Goal: Ask a question: Seek information or help from site administrators or community

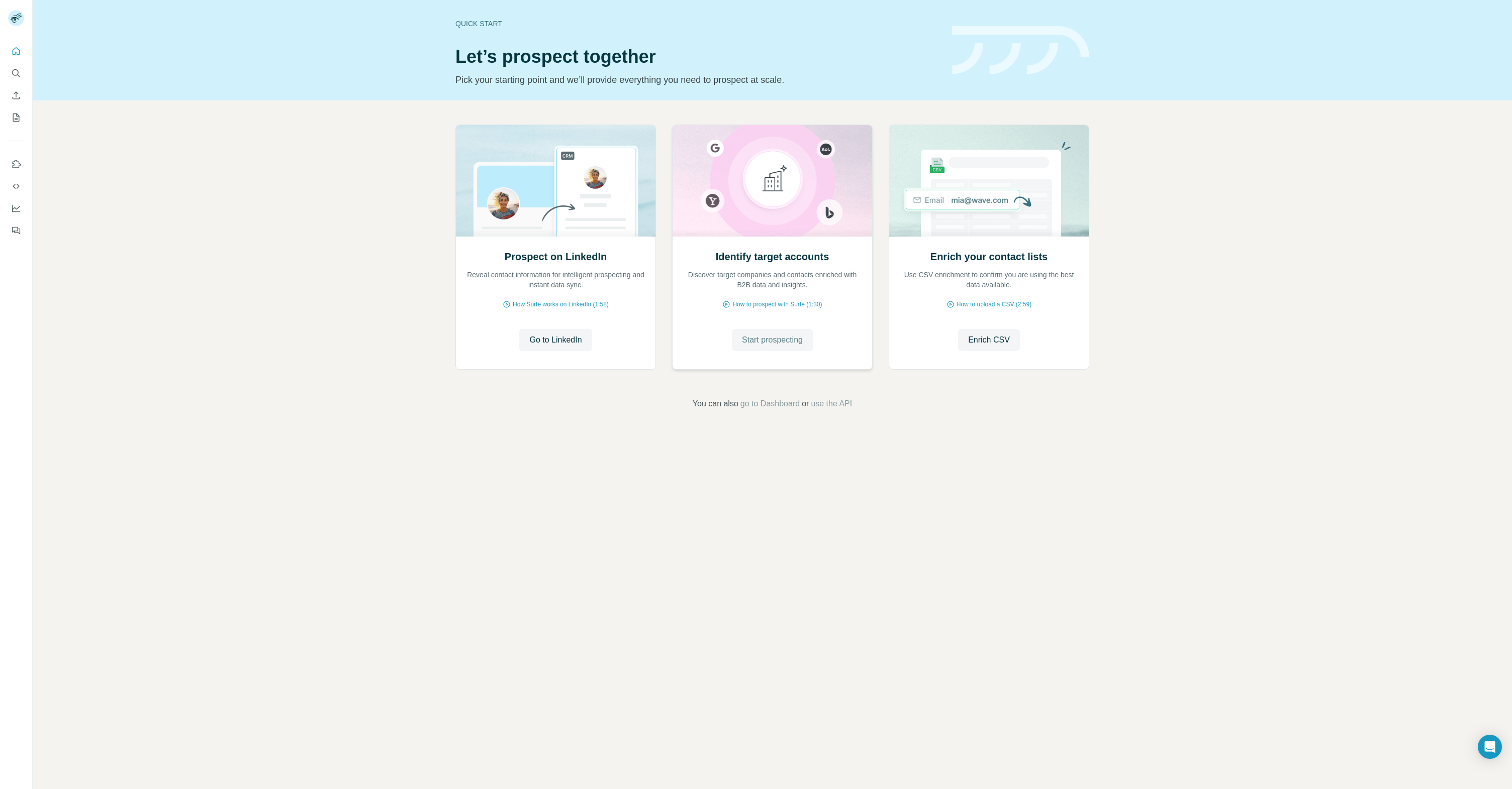
click at [773, 342] on span "Start prospecting" at bounding box center [773, 340] width 61 height 12
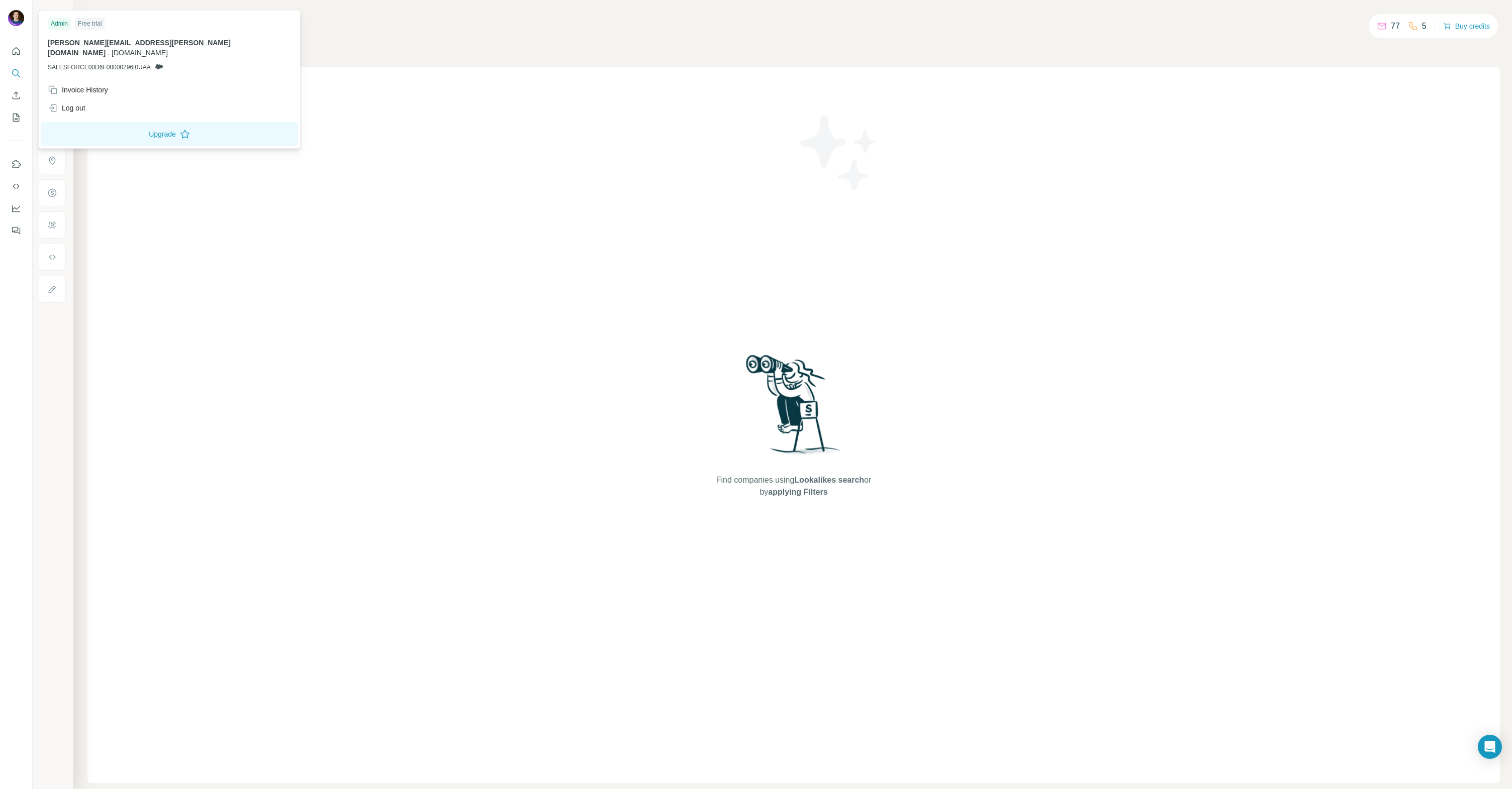
click at [10, 17] on img at bounding box center [16, 18] width 16 height 16
click at [17, 57] on button "Quick start" at bounding box center [16, 51] width 16 height 18
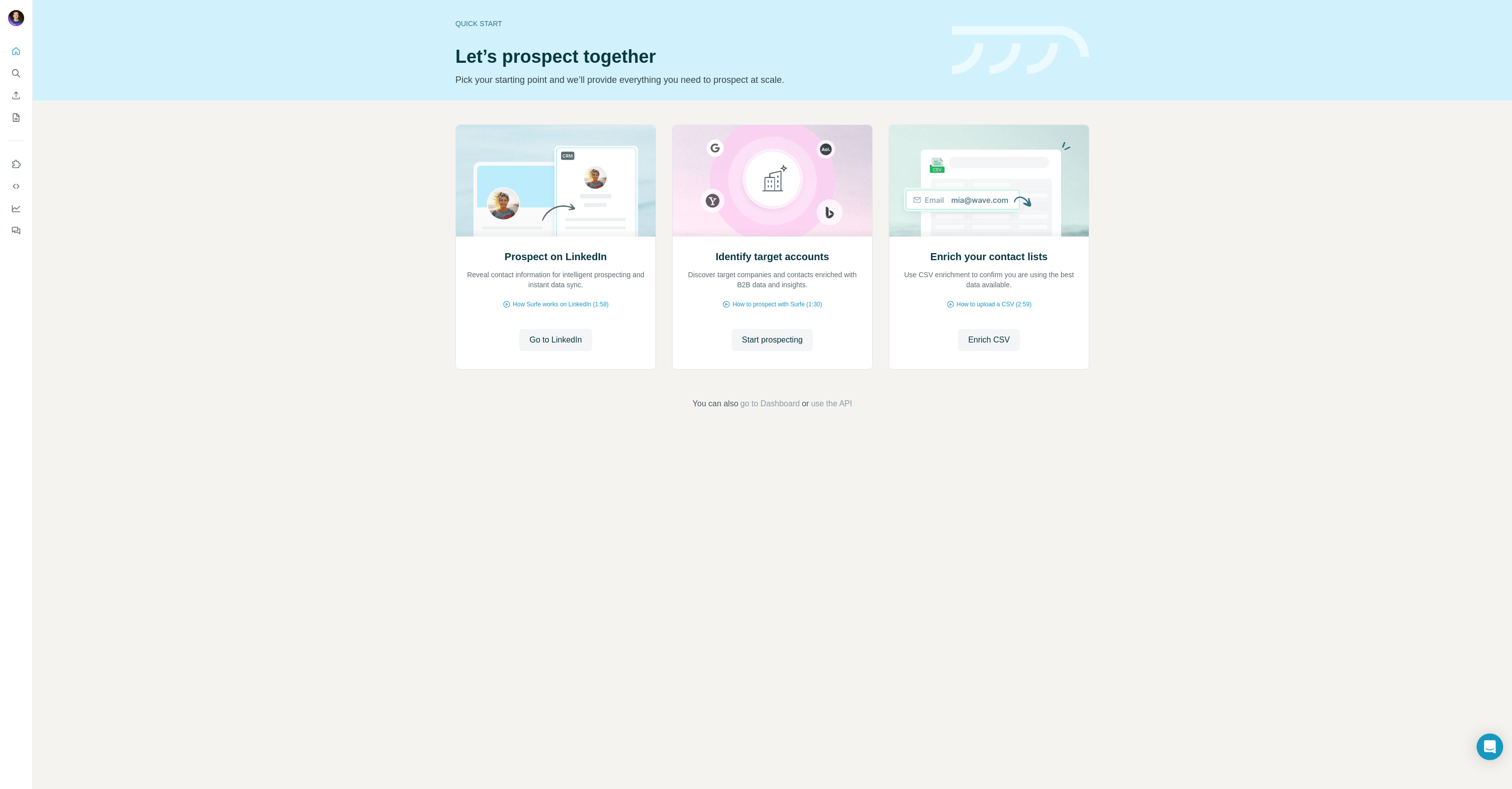
click at [1488, 749] on icon "Open Intercom Messenger" at bounding box center [1489, 747] width 11 height 13
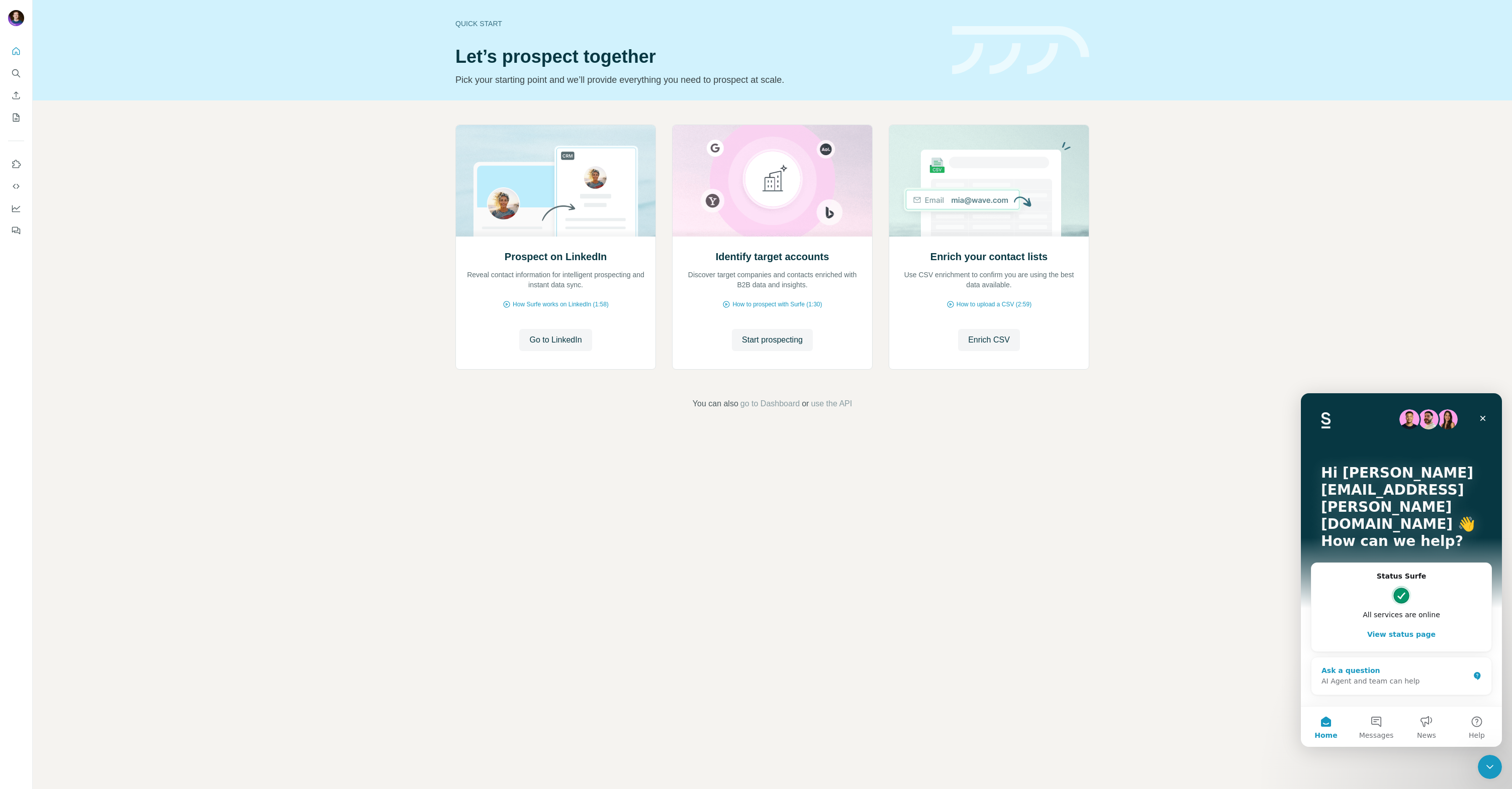
click at [1347, 676] on div "AI Agent and team can help" at bounding box center [1395, 682] width 148 height 10
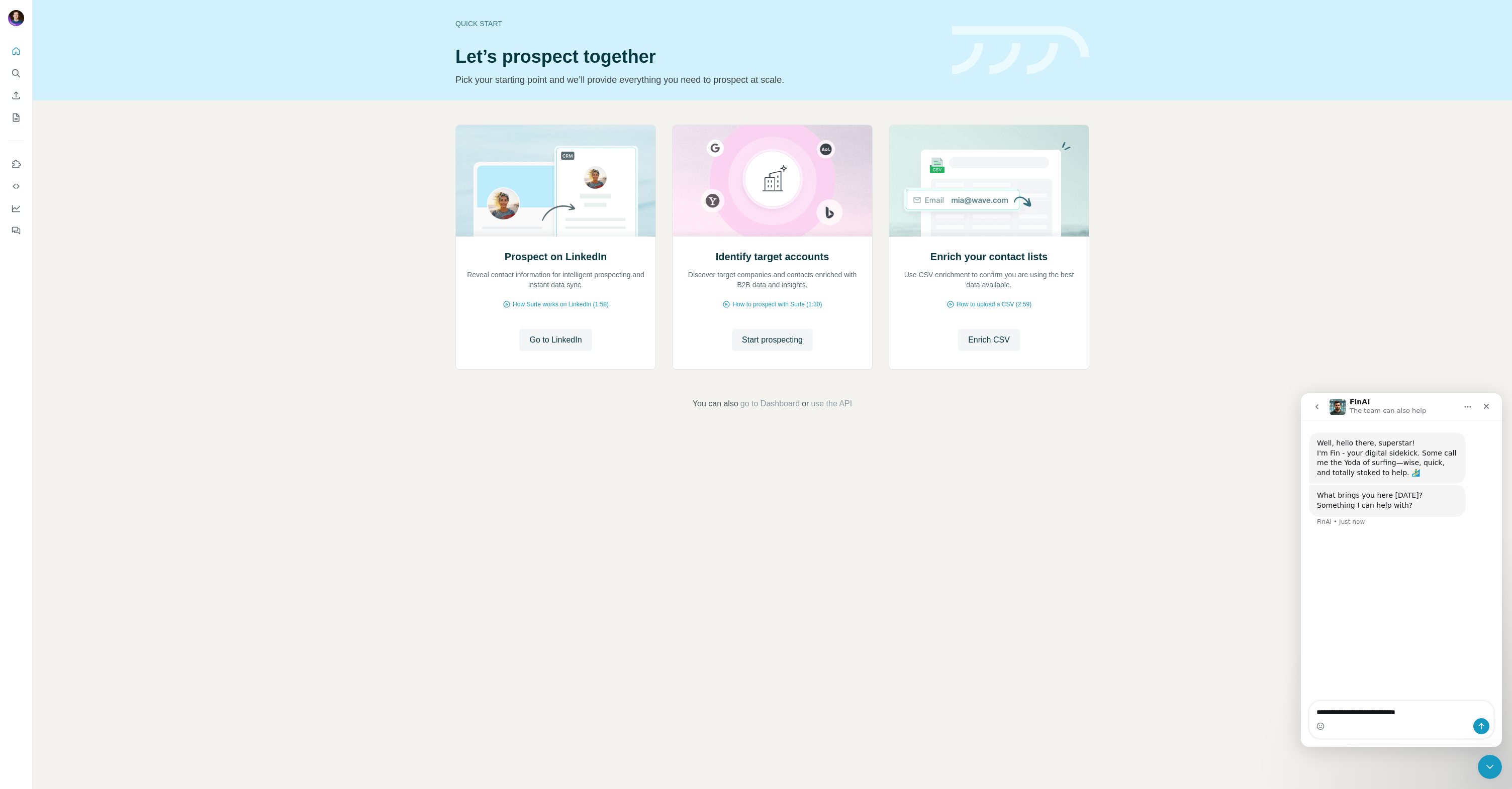
click at [1325, 709] on textarea "**********" at bounding box center [1401, 710] width 184 height 17
type textarea "**********"
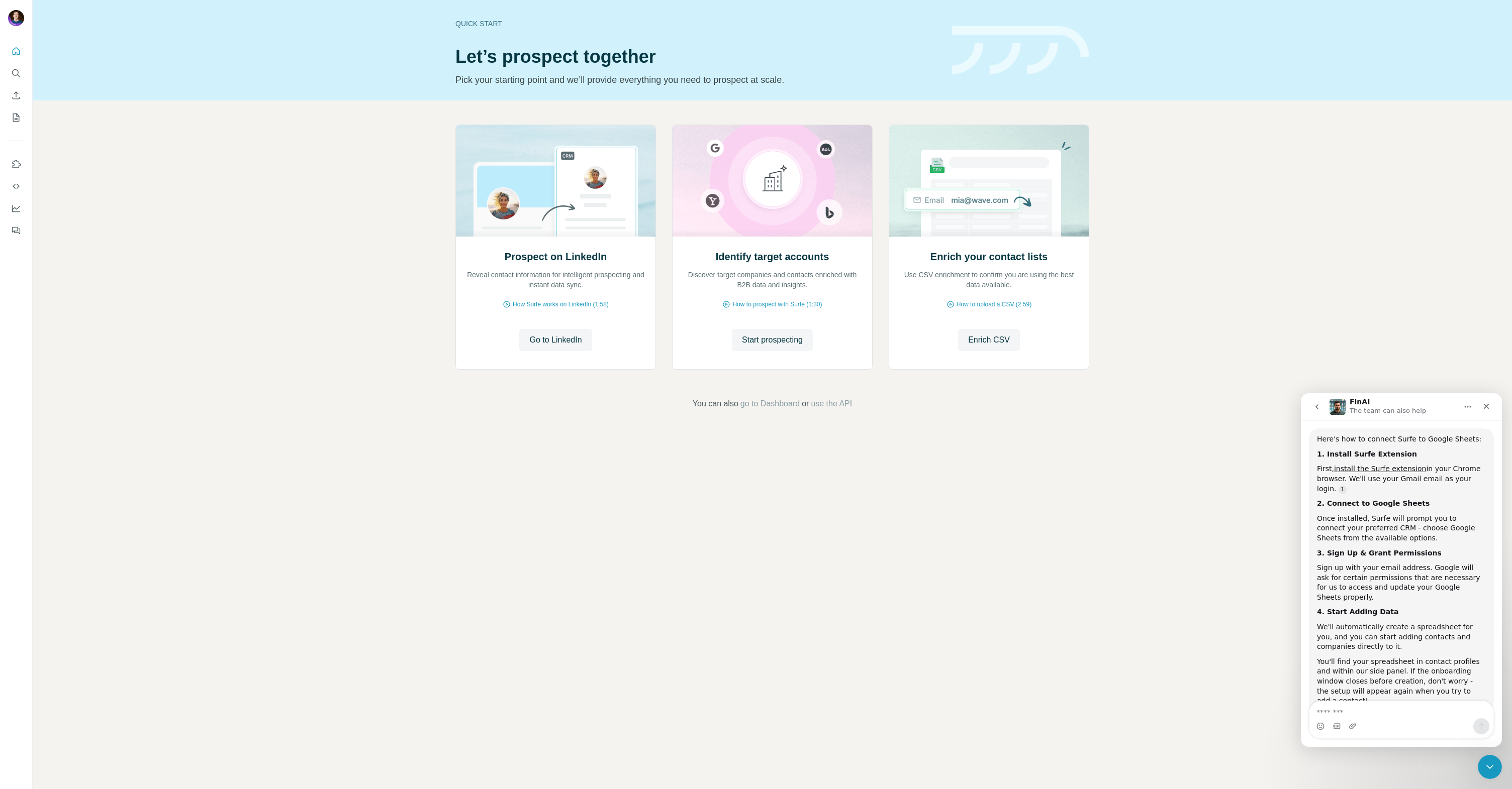
scroll to position [127, 0]
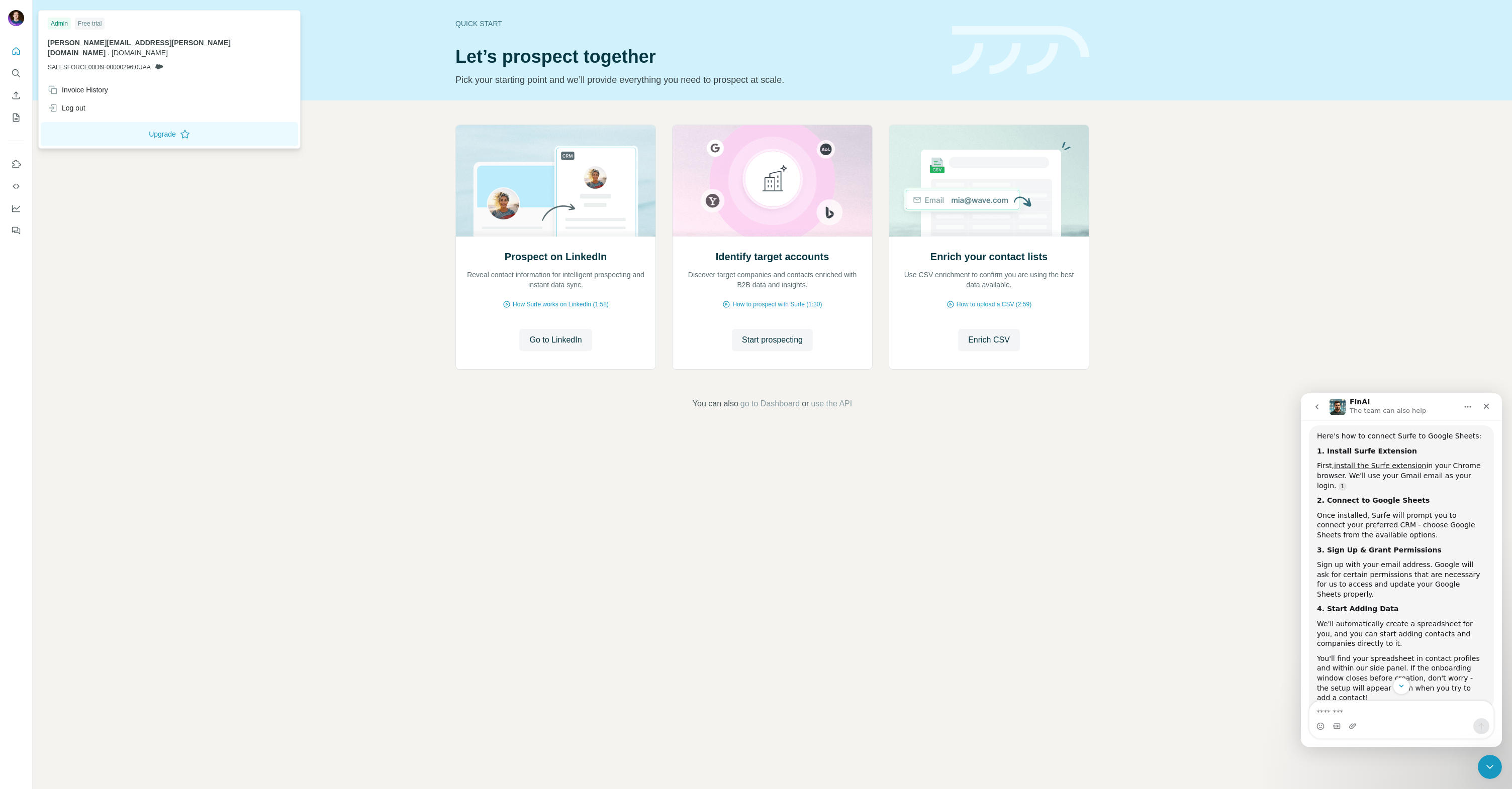
click at [18, 17] on img at bounding box center [16, 18] width 16 height 16
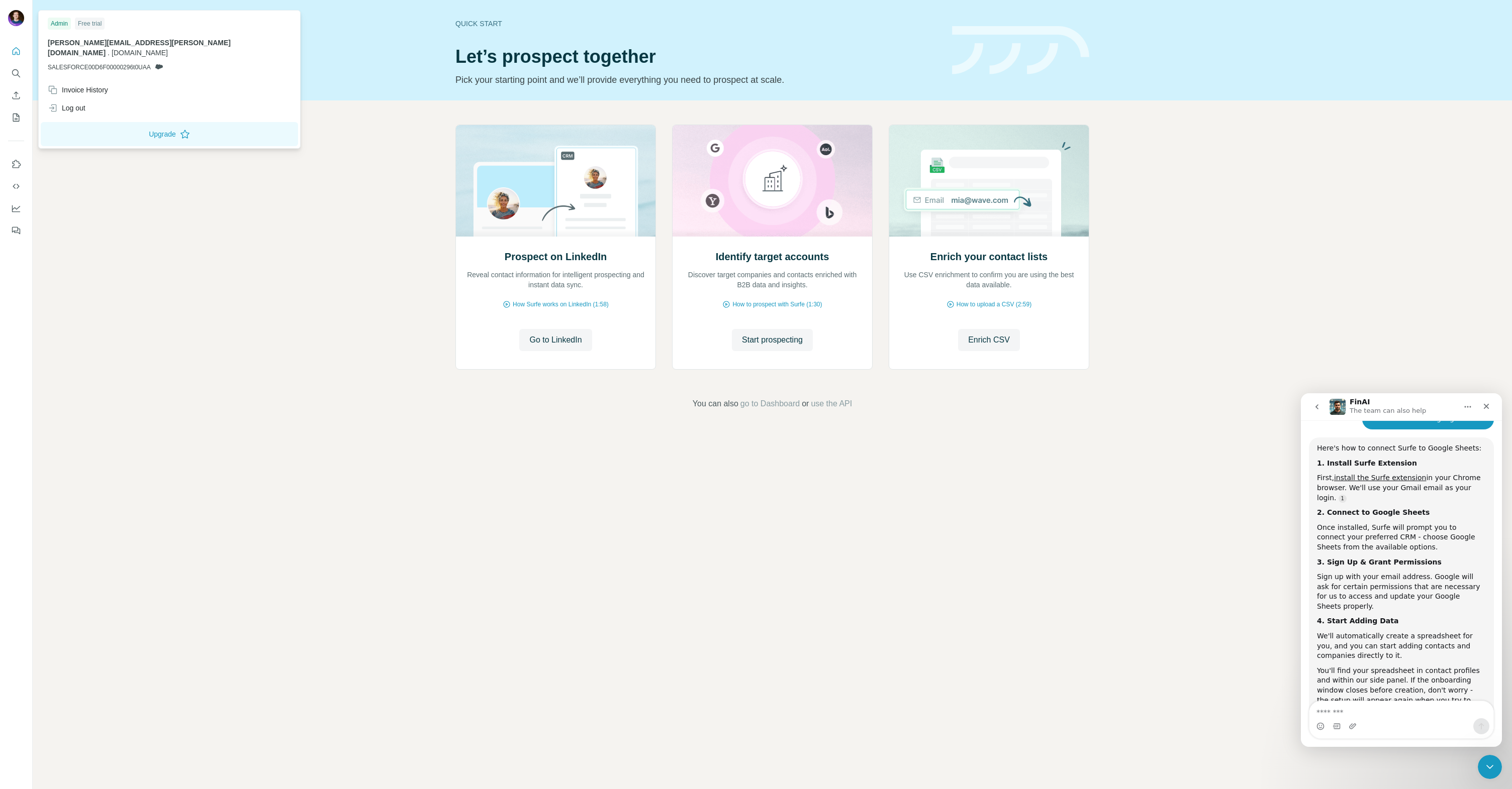
scroll to position [157, 0]
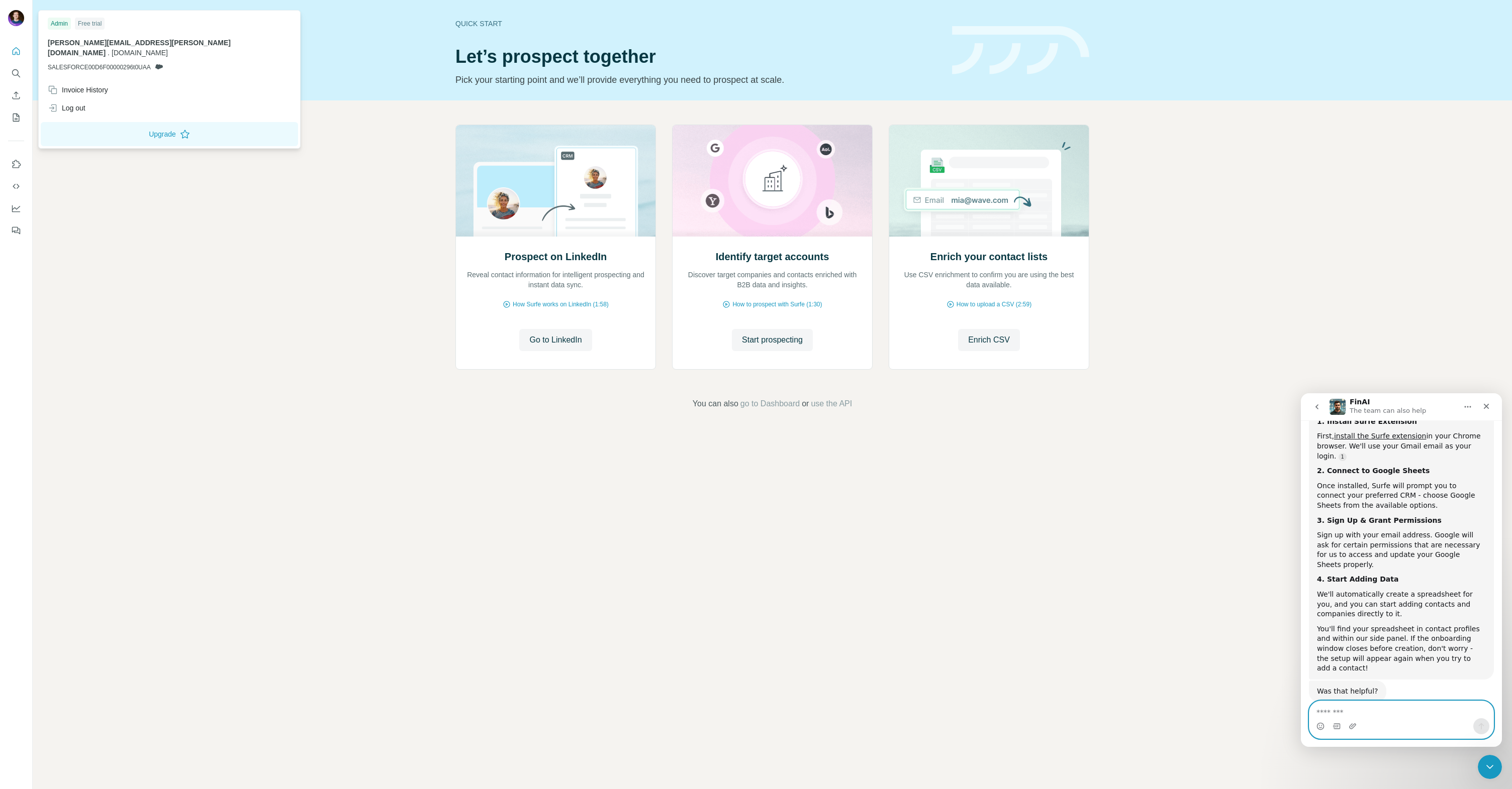
click at [1328, 717] on textarea "Message…" at bounding box center [1401, 710] width 184 height 17
type textarea "**********"
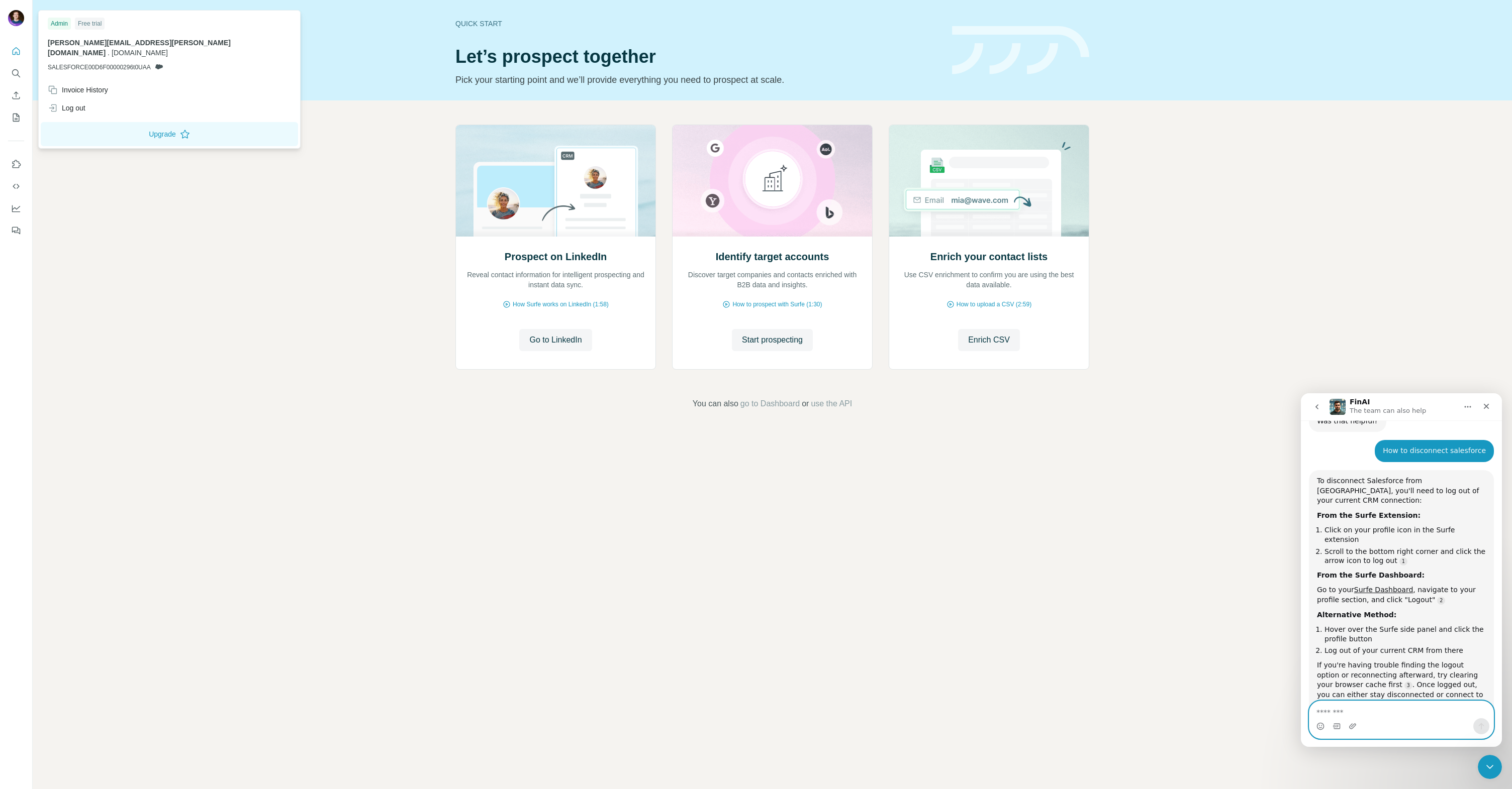
scroll to position [445, 0]
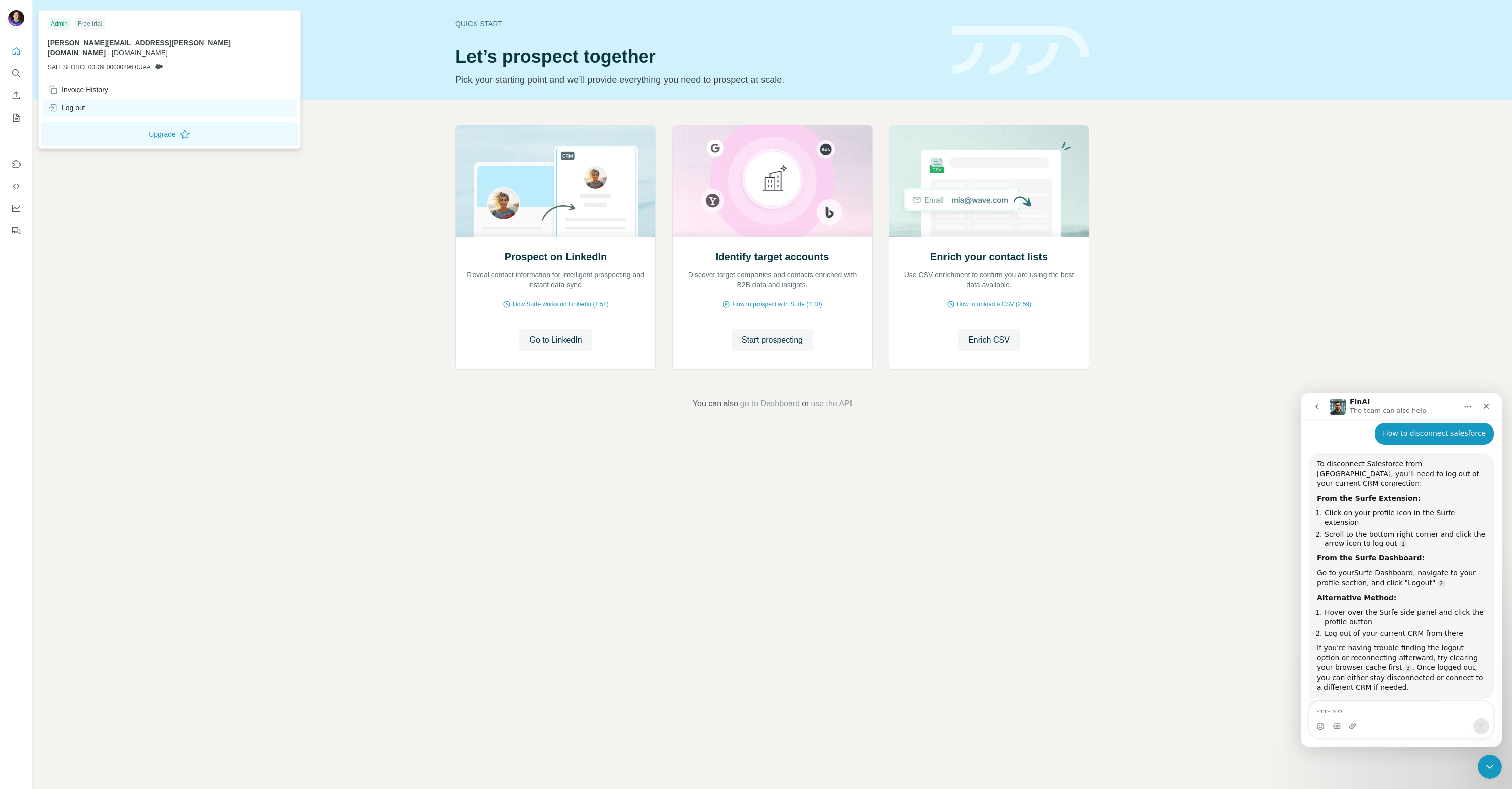
click at [68, 103] on div "Log out" at bounding box center [66, 108] width 38 height 10
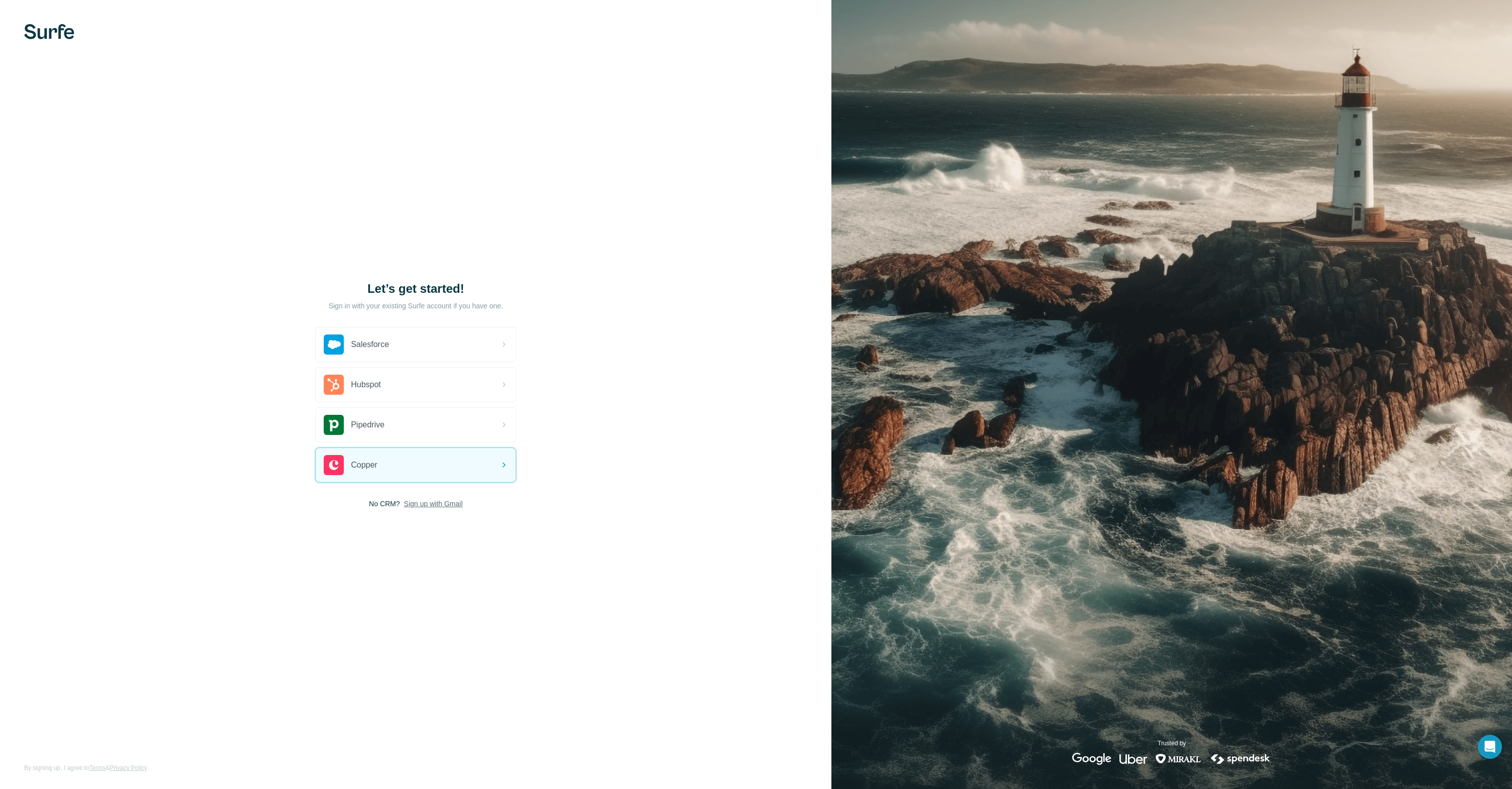
click at [427, 504] on span "Sign up with Gmail" at bounding box center [433, 504] width 58 height 10
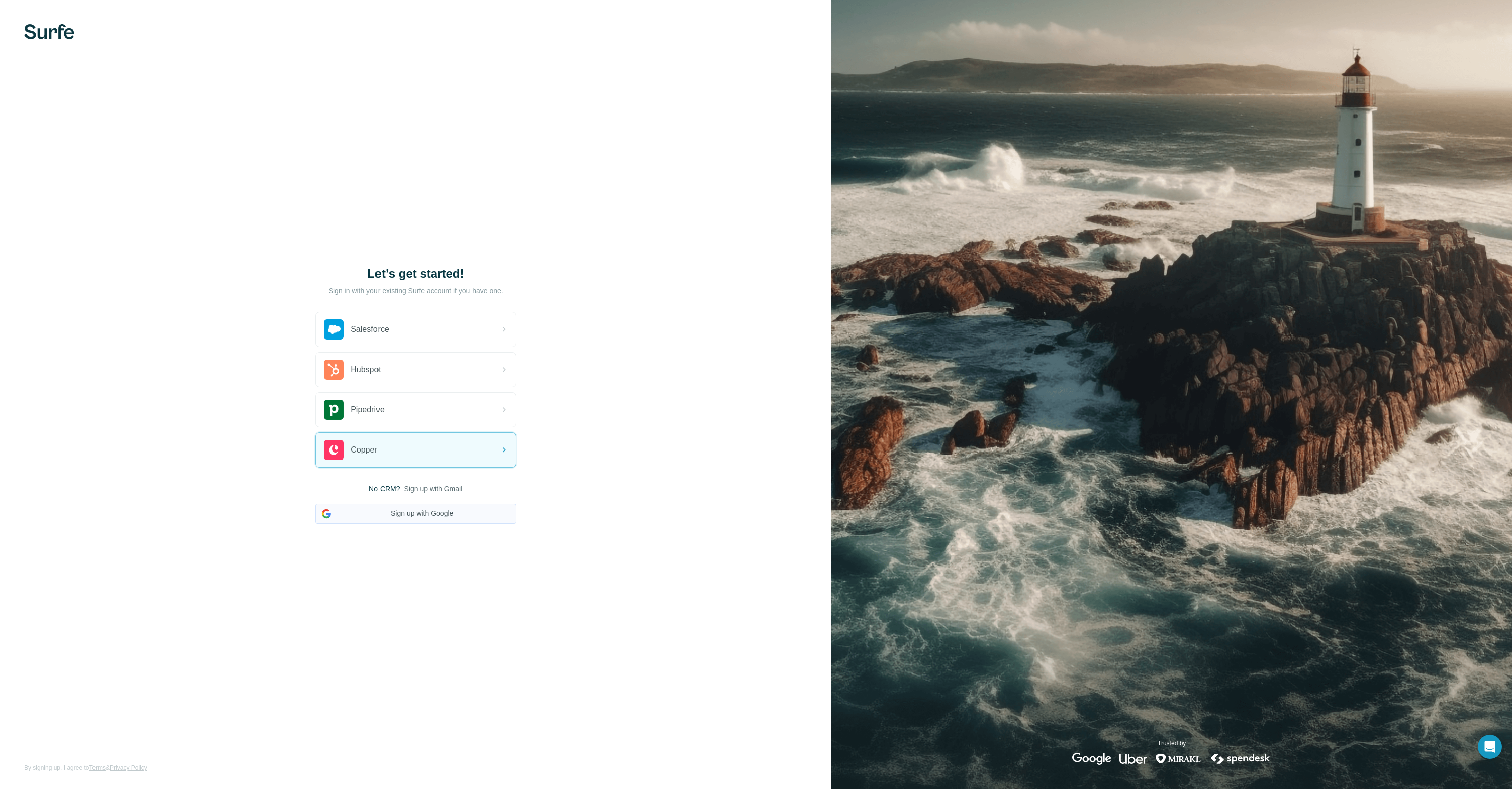
click at [426, 515] on button "Sign up with Google" at bounding box center [416, 513] width 201 height 20
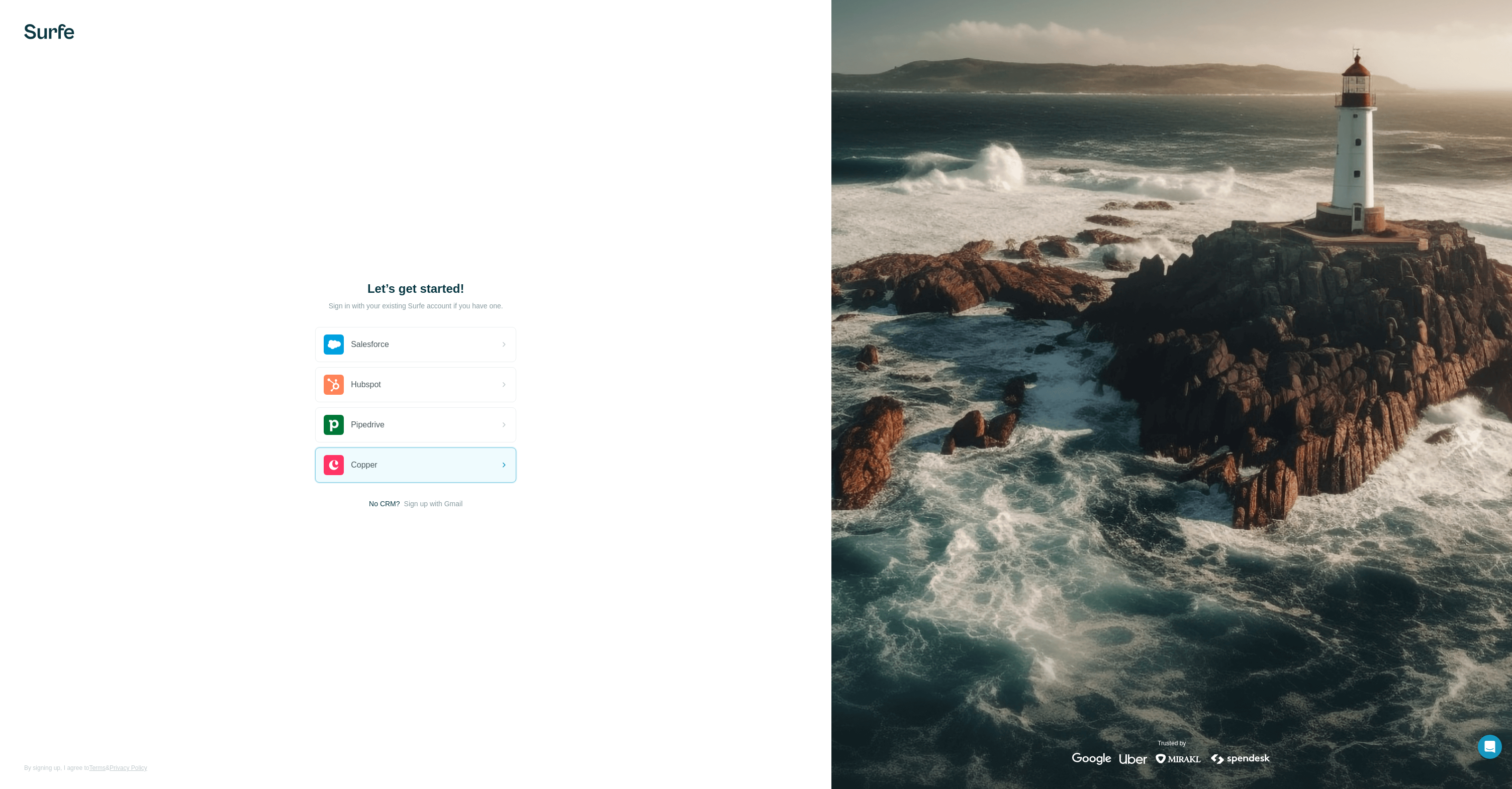
click at [380, 507] on span "No CRM?" at bounding box center [384, 504] width 31 height 10
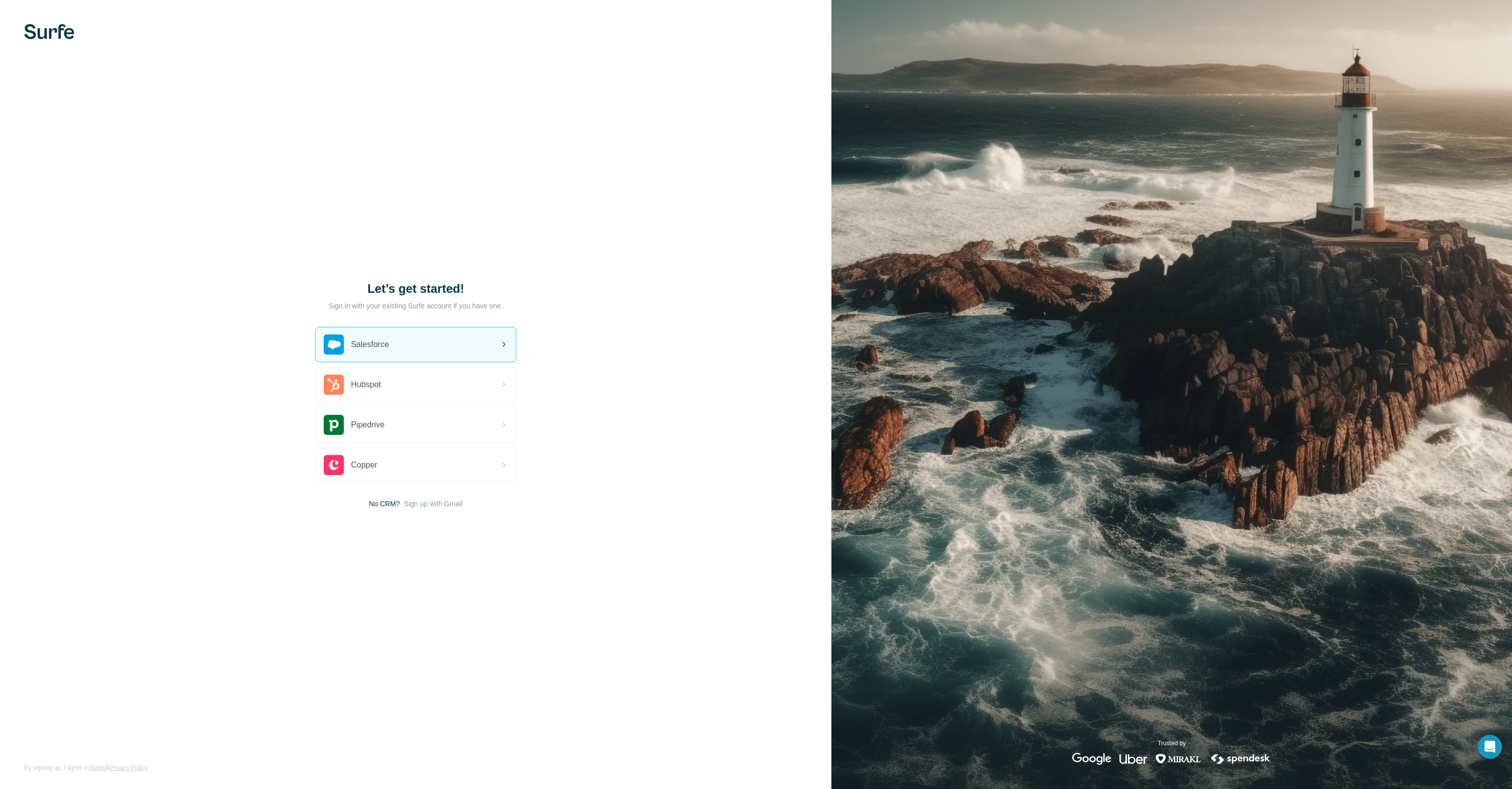
click at [429, 346] on div "Salesforce" at bounding box center [416, 344] width 200 height 34
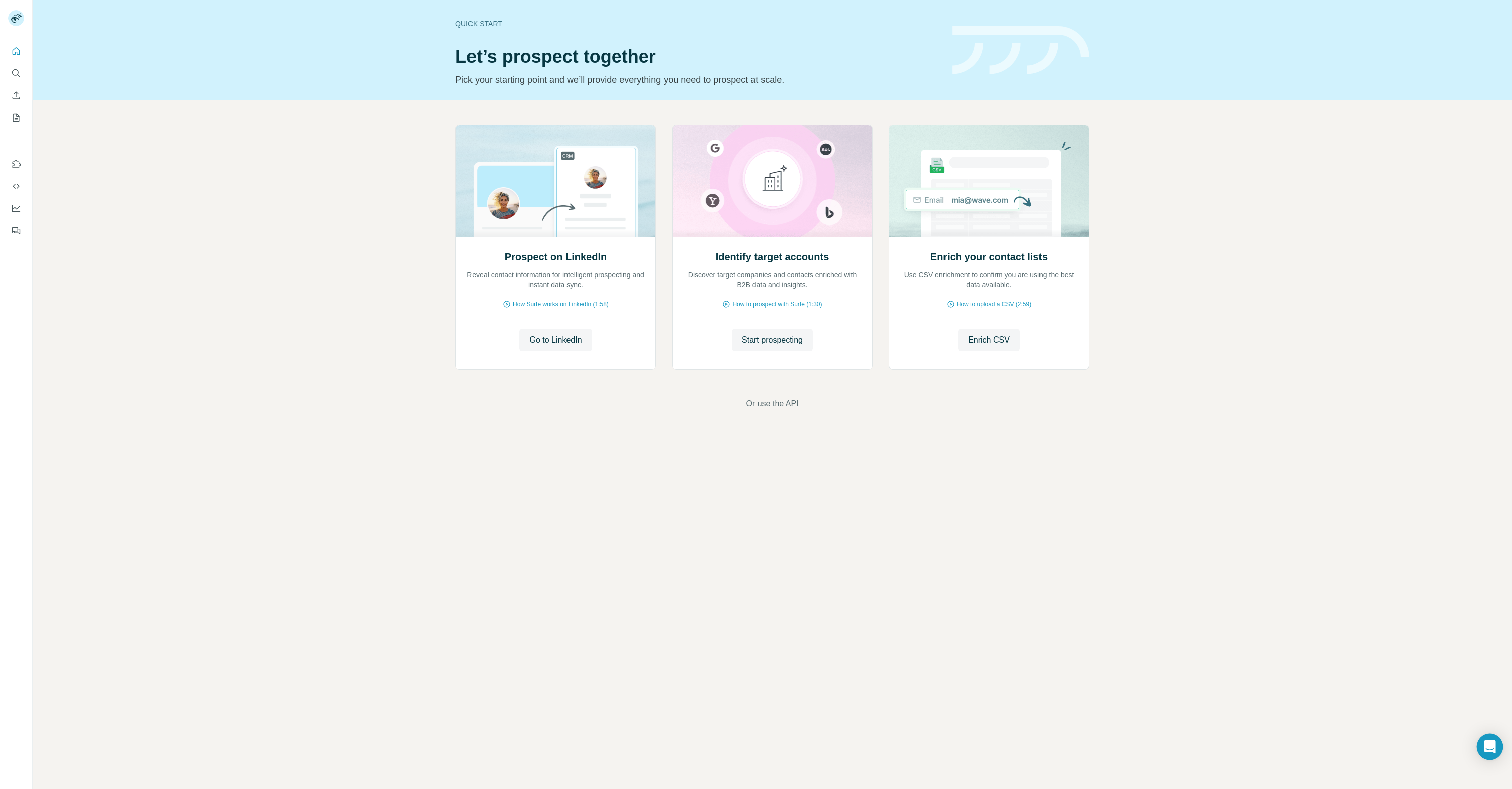
click at [1488, 740] on div "Open Intercom Messenger" at bounding box center [1490, 747] width 27 height 27
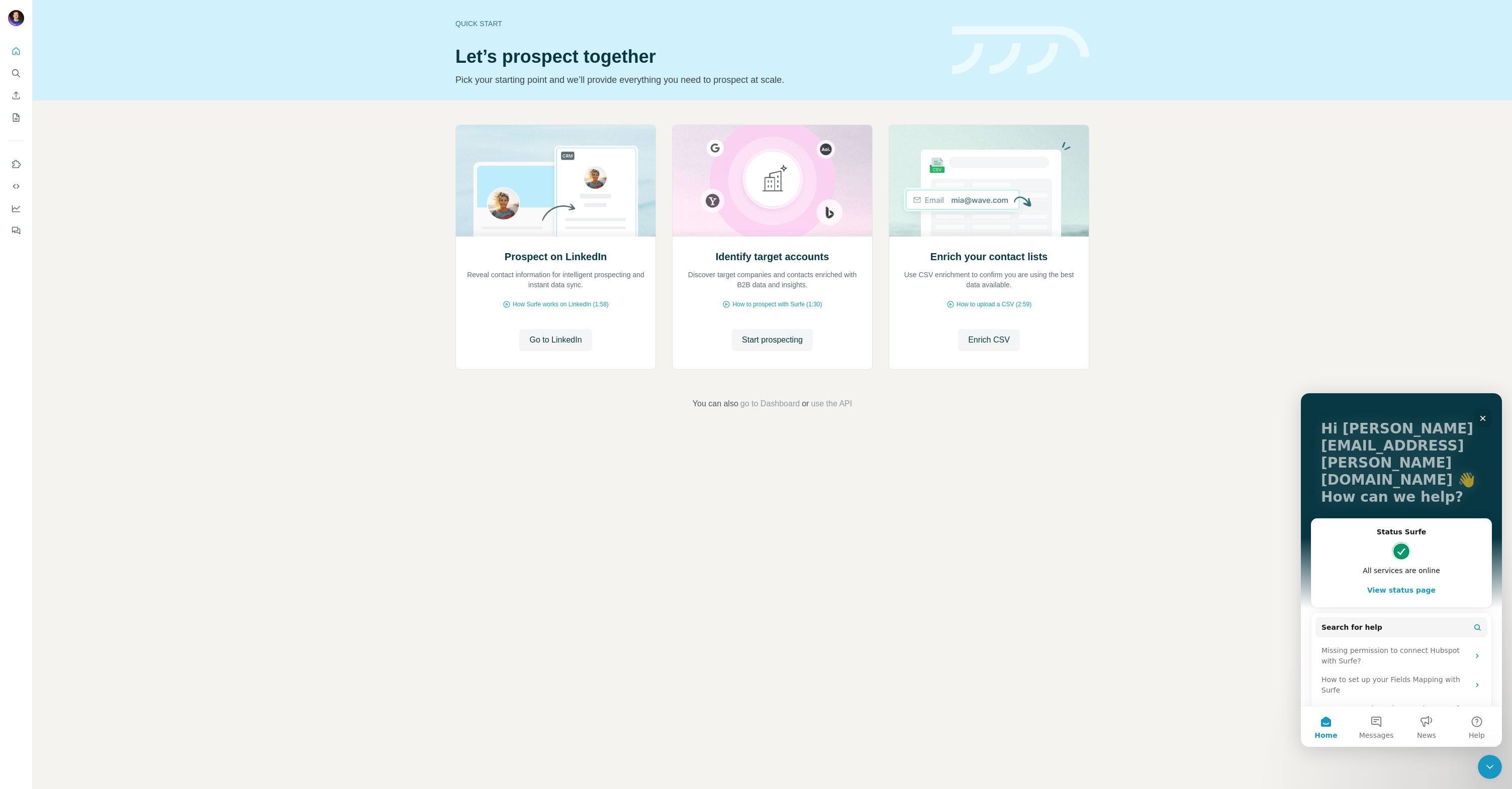
scroll to position [57, 0]
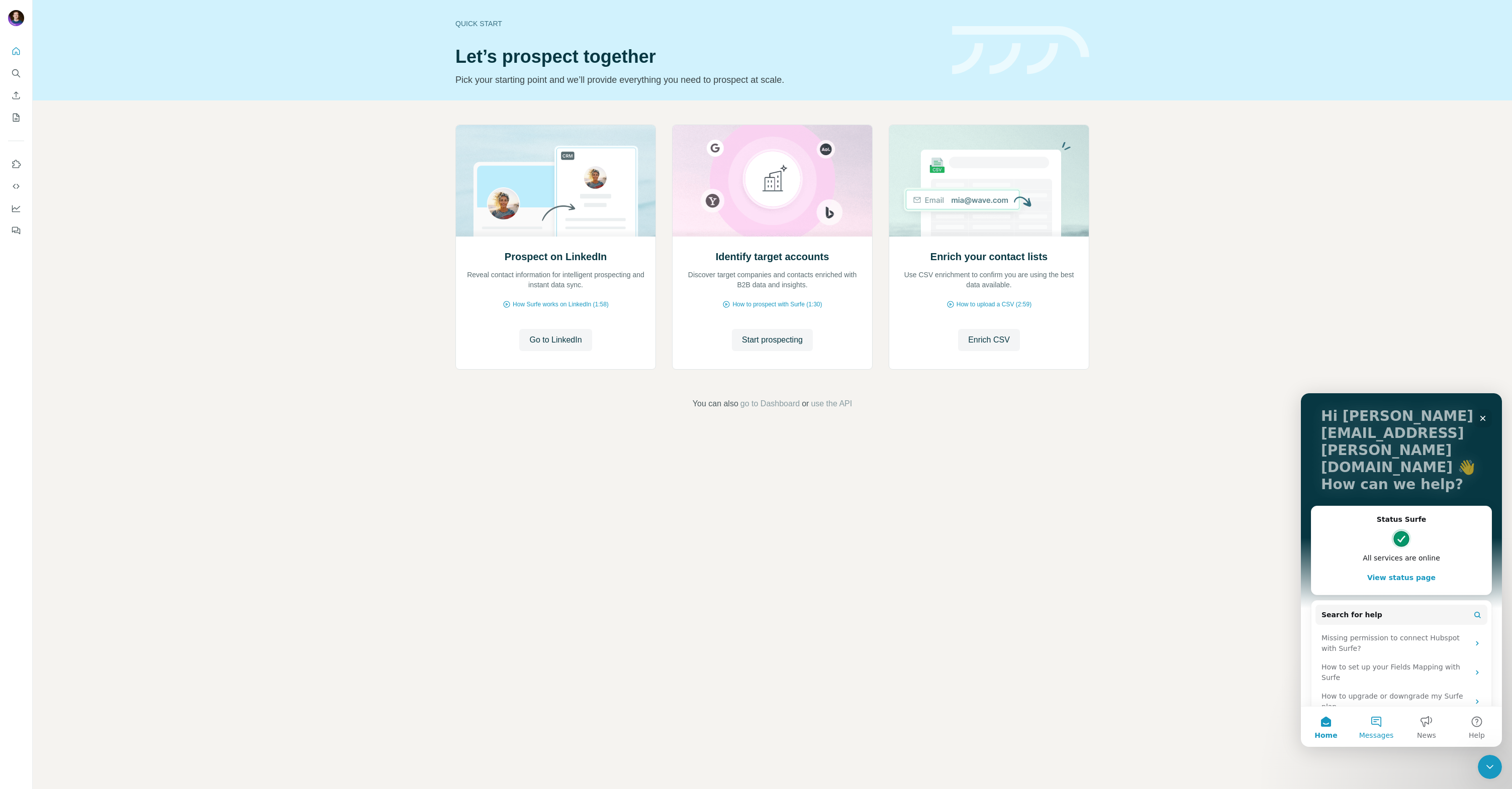
click at [1373, 716] on button "Messages" at bounding box center [1377, 727] width 51 height 40
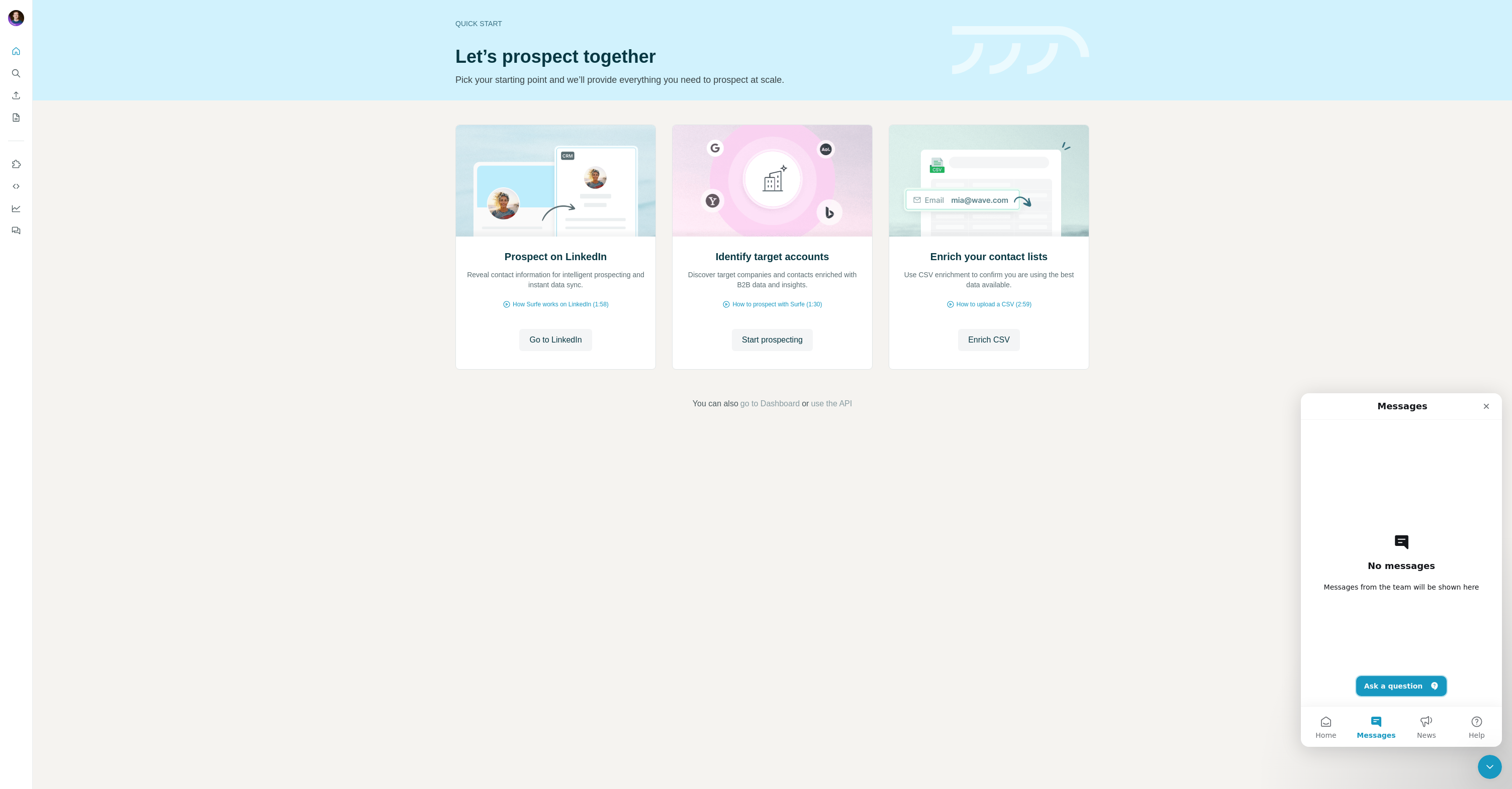
click at [1387, 689] on button "Ask a question" at bounding box center [1401, 686] width 91 height 20
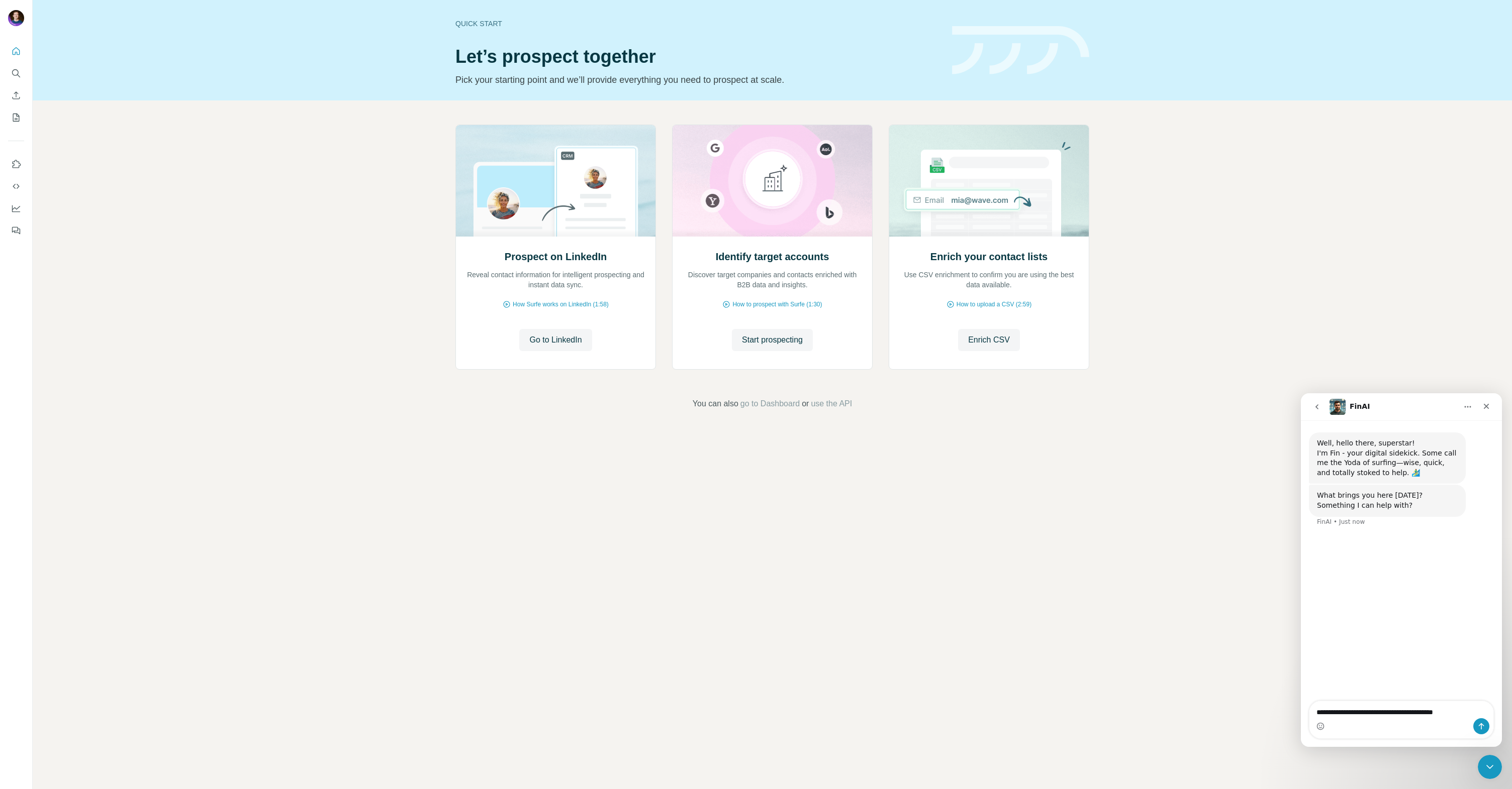
type textarea "**********"
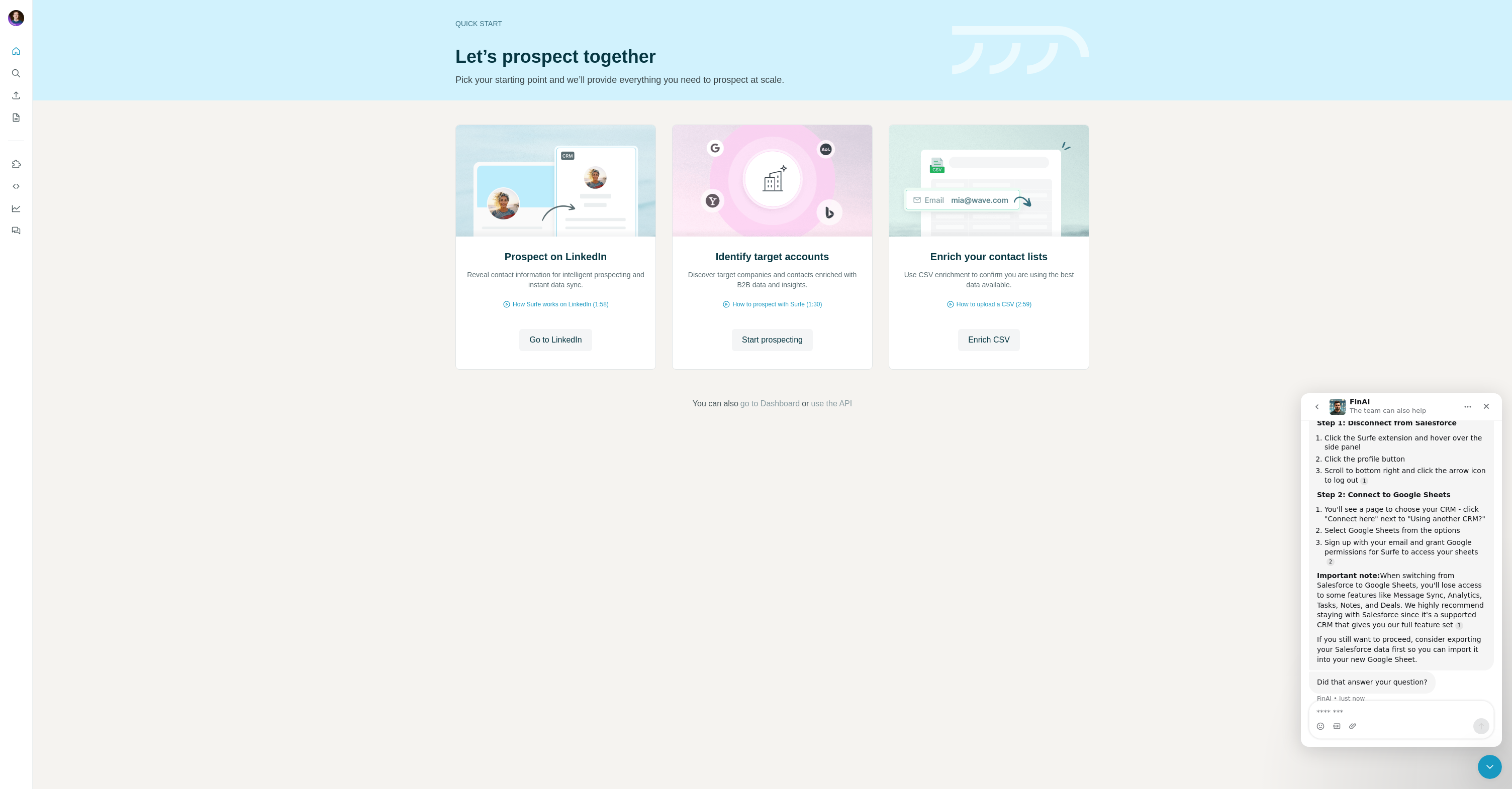
scroll to position [181, 0]
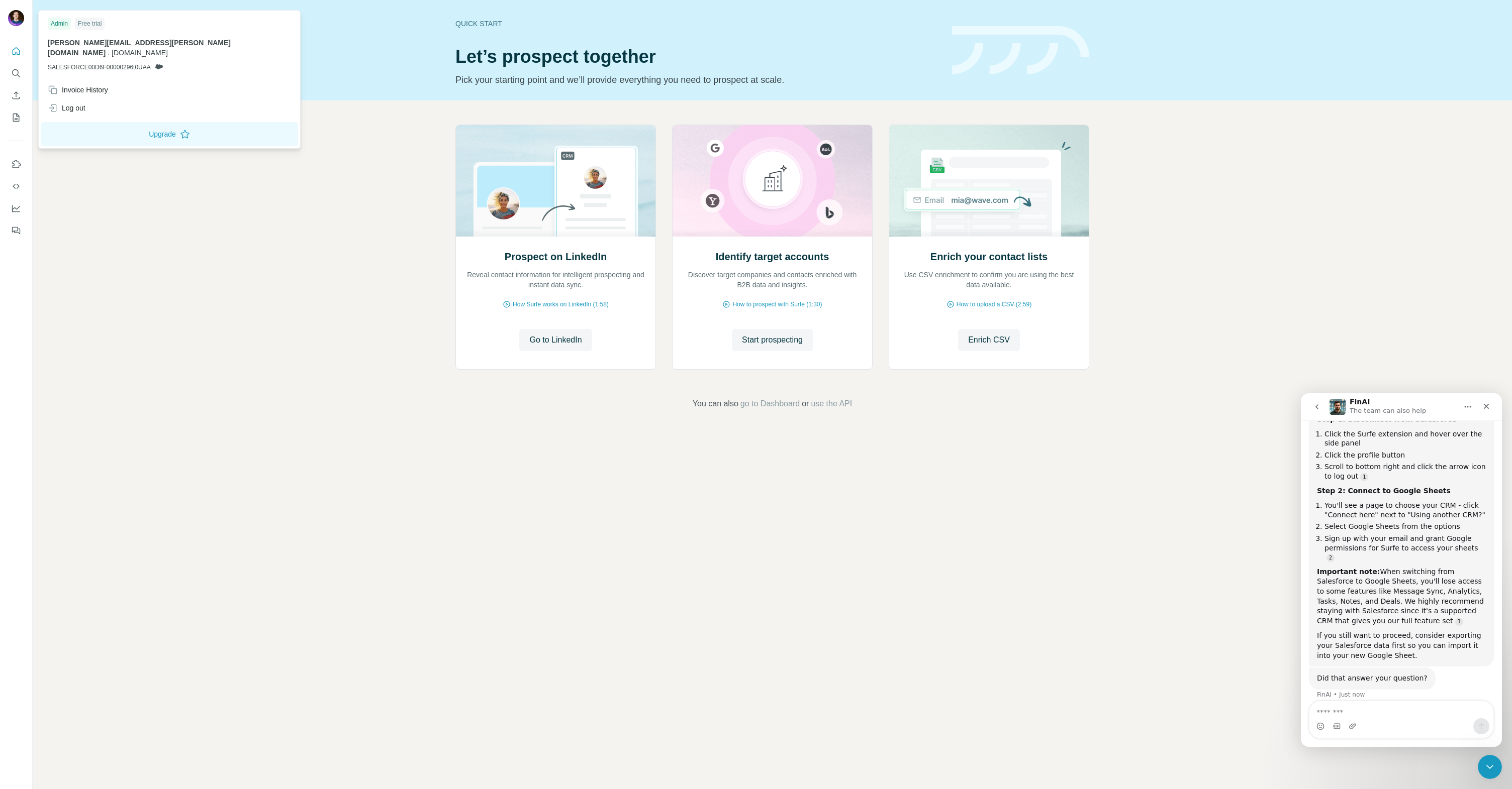
click at [9, 29] on div at bounding box center [17, 19] width 29 height 33
click at [79, 103] on div "Log out" at bounding box center [66, 108] width 38 height 10
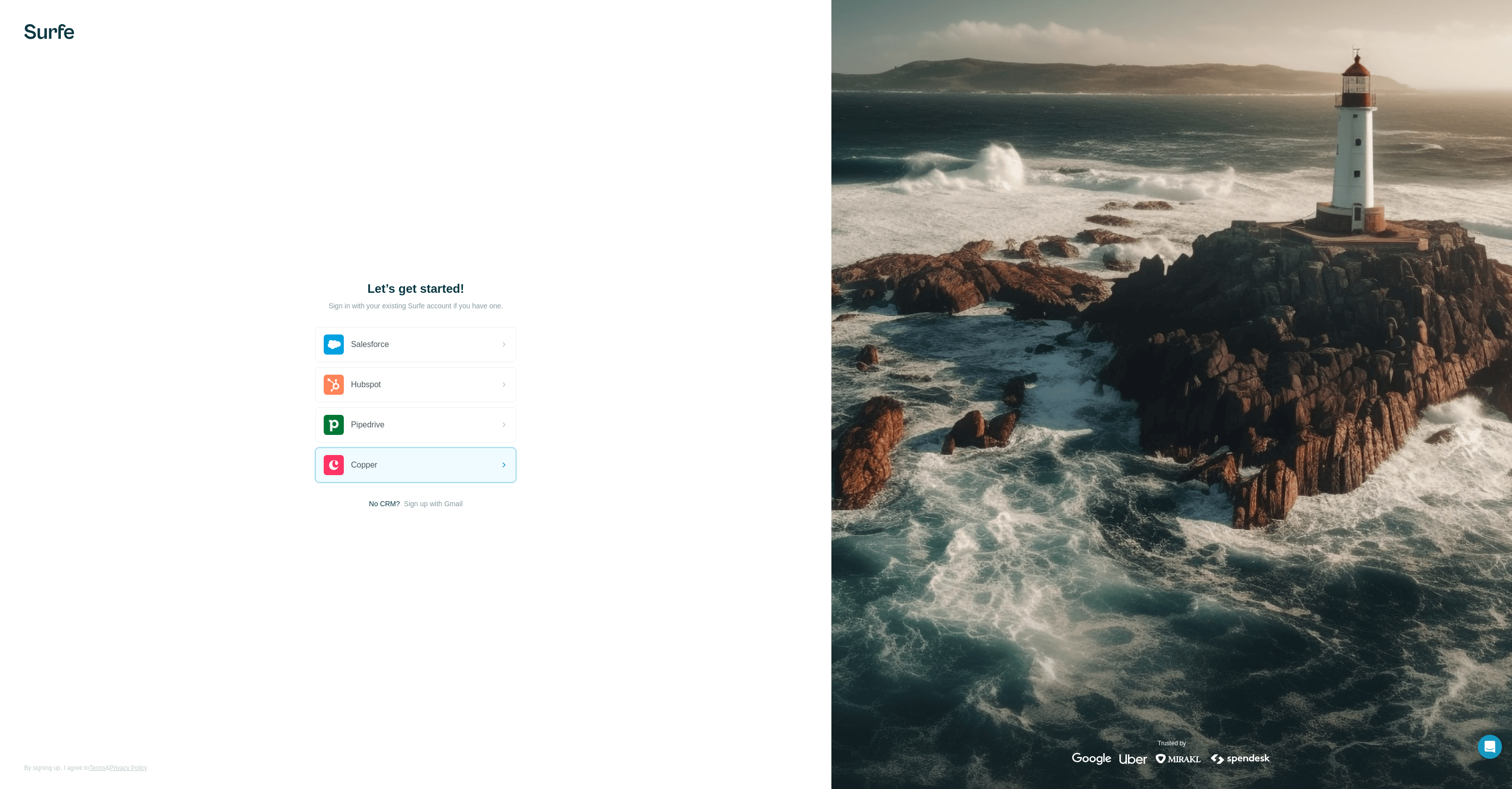
click at [395, 502] on span "No CRM?" at bounding box center [384, 504] width 31 height 10
click at [409, 503] on span "Sign up with Gmail" at bounding box center [433, 504] width 58 height 10
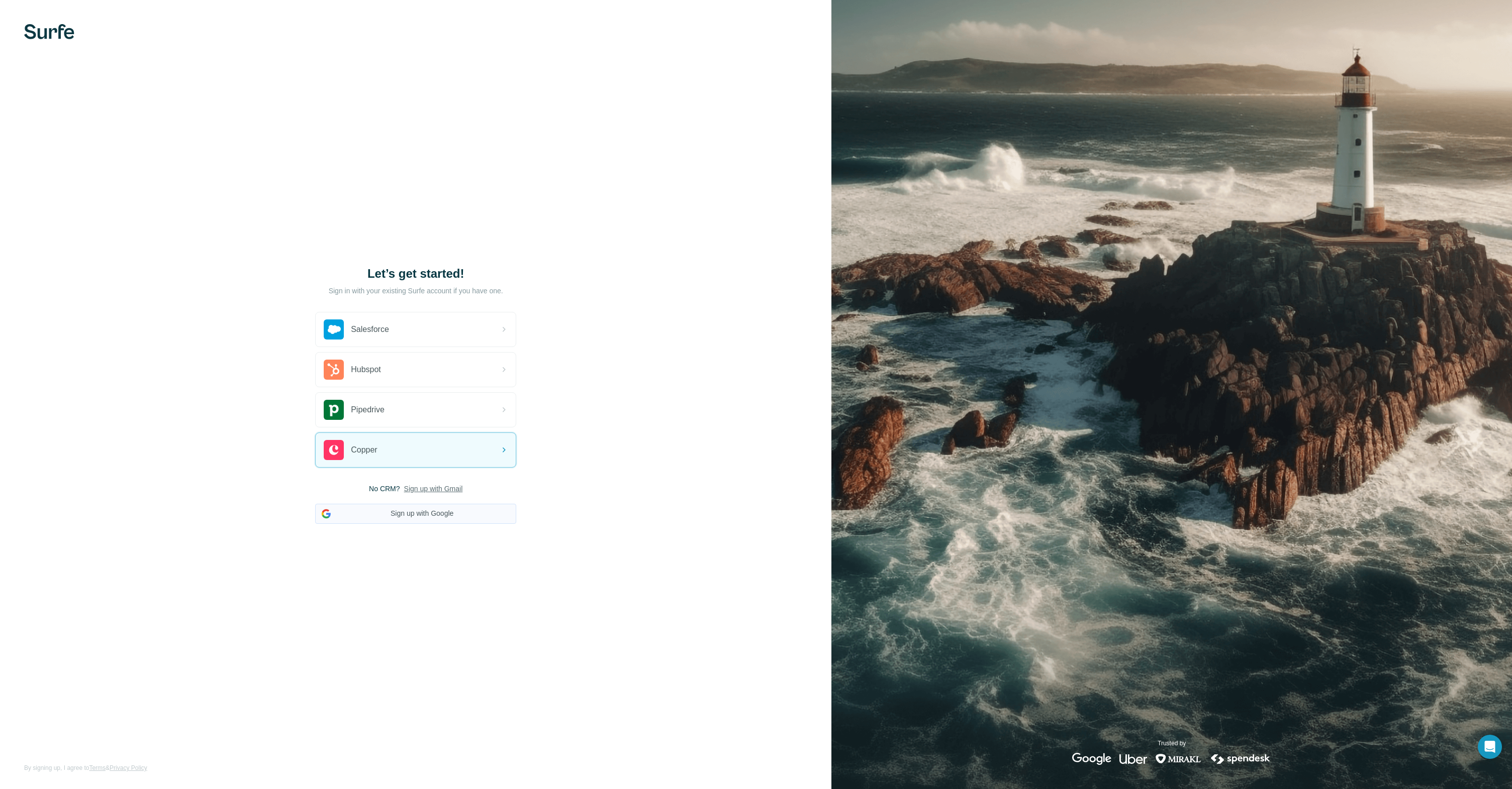
click at [389, 519] on button "Sign up with Google" at bounding box center [416, 513] width 201 height 20
